Goal: Task Accomplishment & Management: Manage account settings

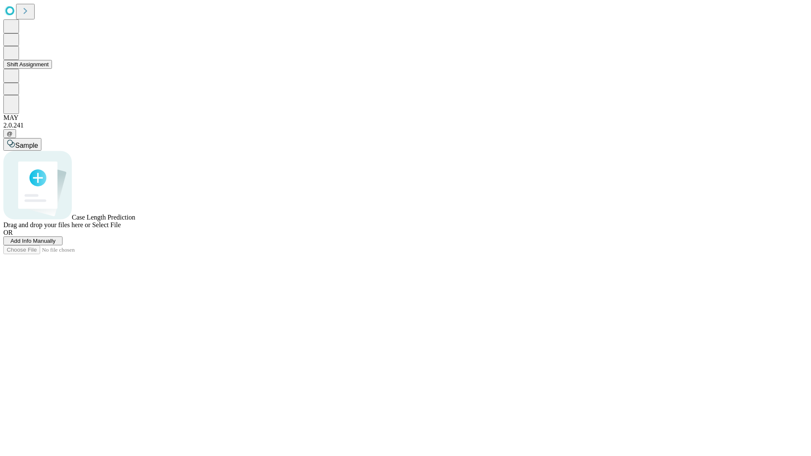
click at [52, 69] on button "Shift Assignment" at bounding box center [27, 64] width 49 height 9
